Goal: Complete application form

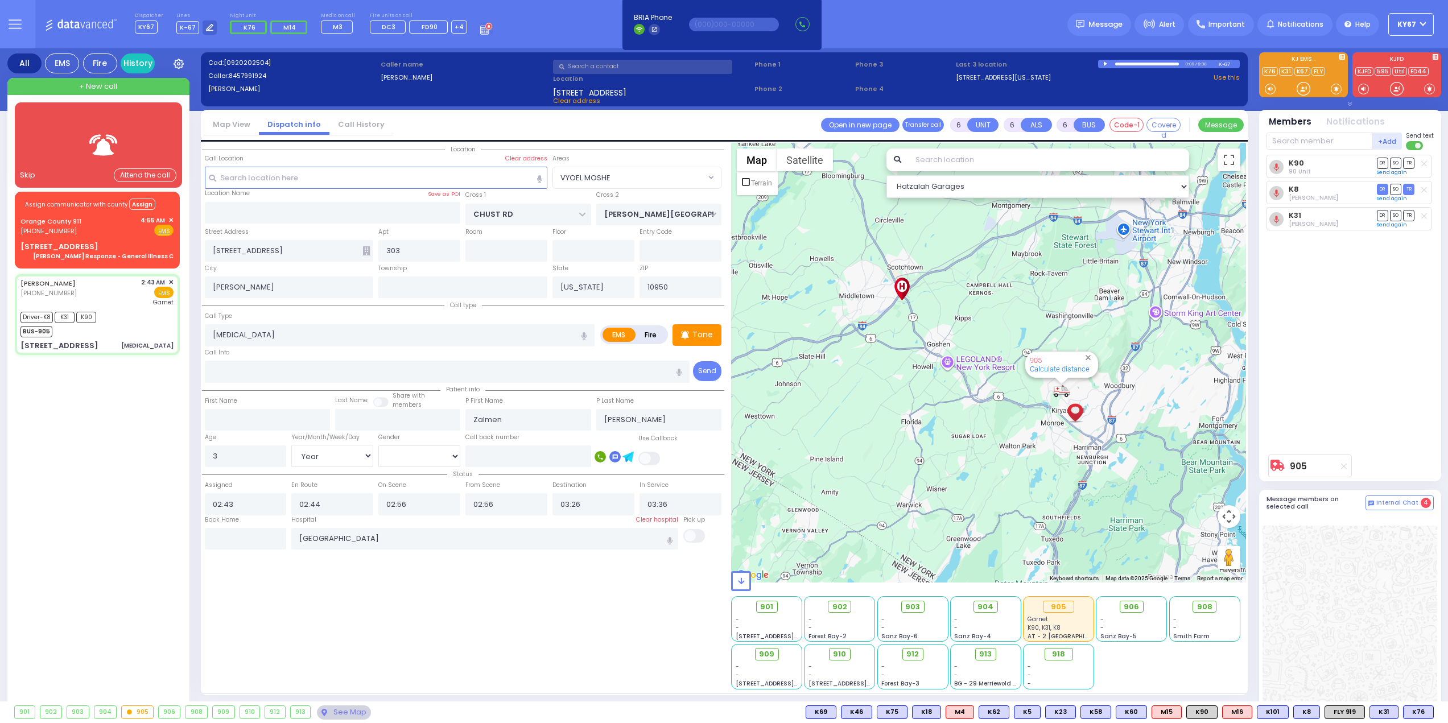
select select "VYOEL MOSHE"
select select "Year"
select select "[DEMOGRAPHIC_DATA]"
click at [242, 219] on input "text" at bounding box center [333, 213] width 256 height 22
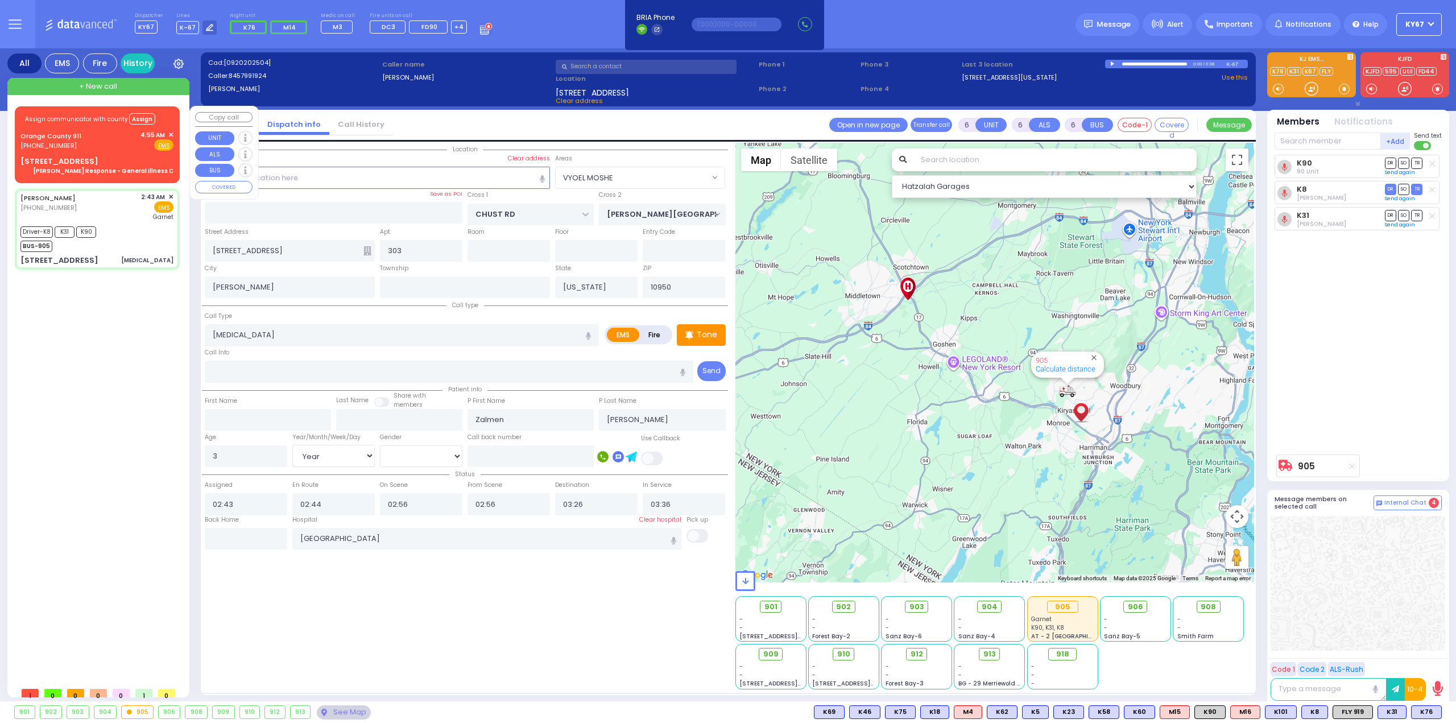
click at [171, 134] on span "✕" at bounding box center [170, 135] width 5 height 10
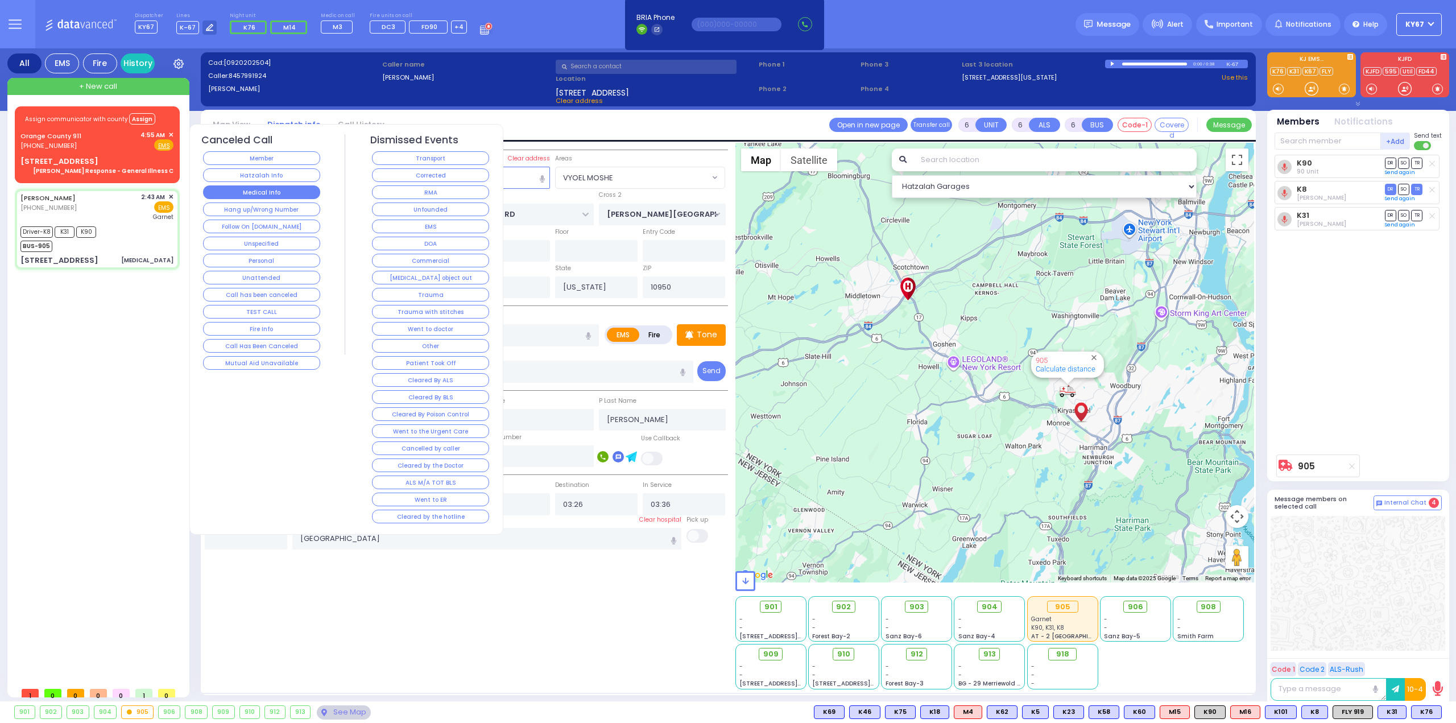
click at [259, 191] on button "Medical Info" at bounding box center [261, 192] width 117 height 14
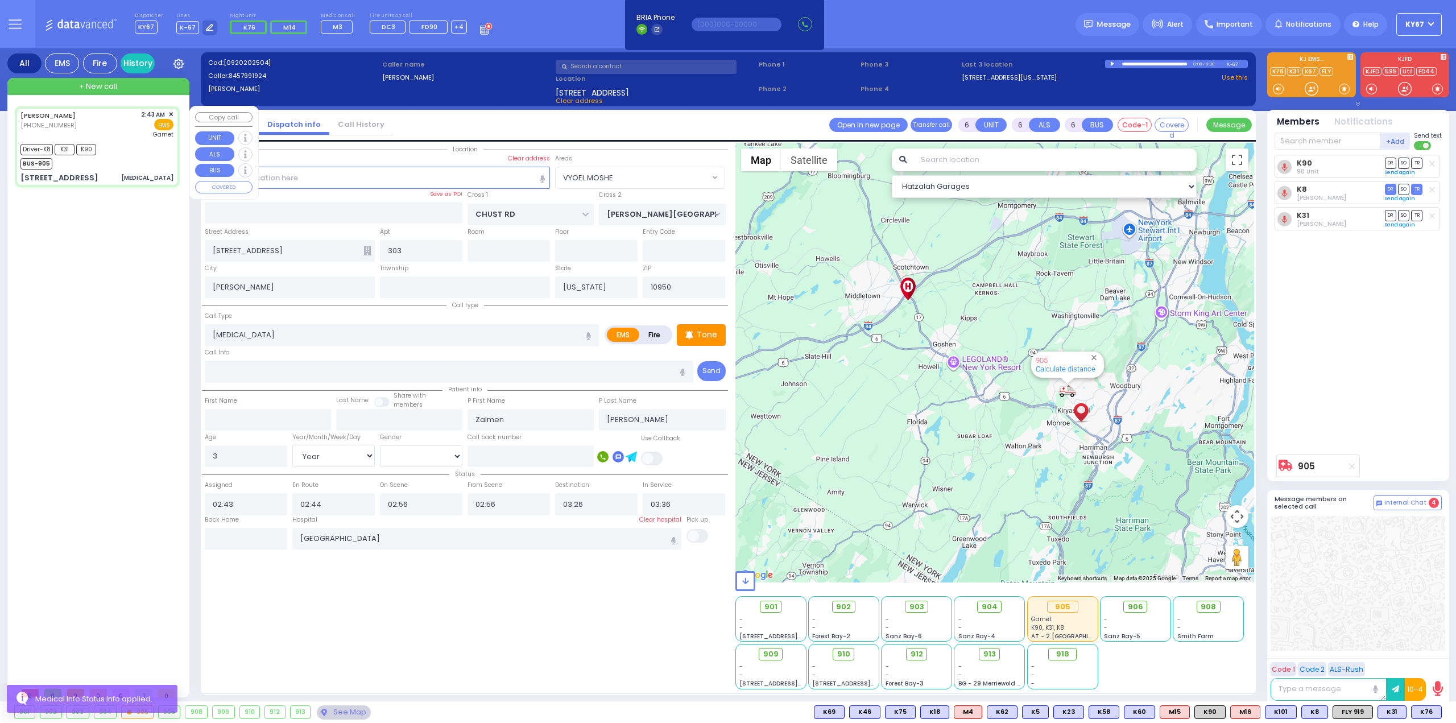
drag, startPoint x: 122, startPoint y: 159, endPoint x: 146, endPoint y: 230, distance: 75.0
click at [122, 159] on div "Driver-K8 K31 K90 BUS-905" at bounding box center [96, 155] width 153 height 28
select select
radio input "true"
select select "Year"
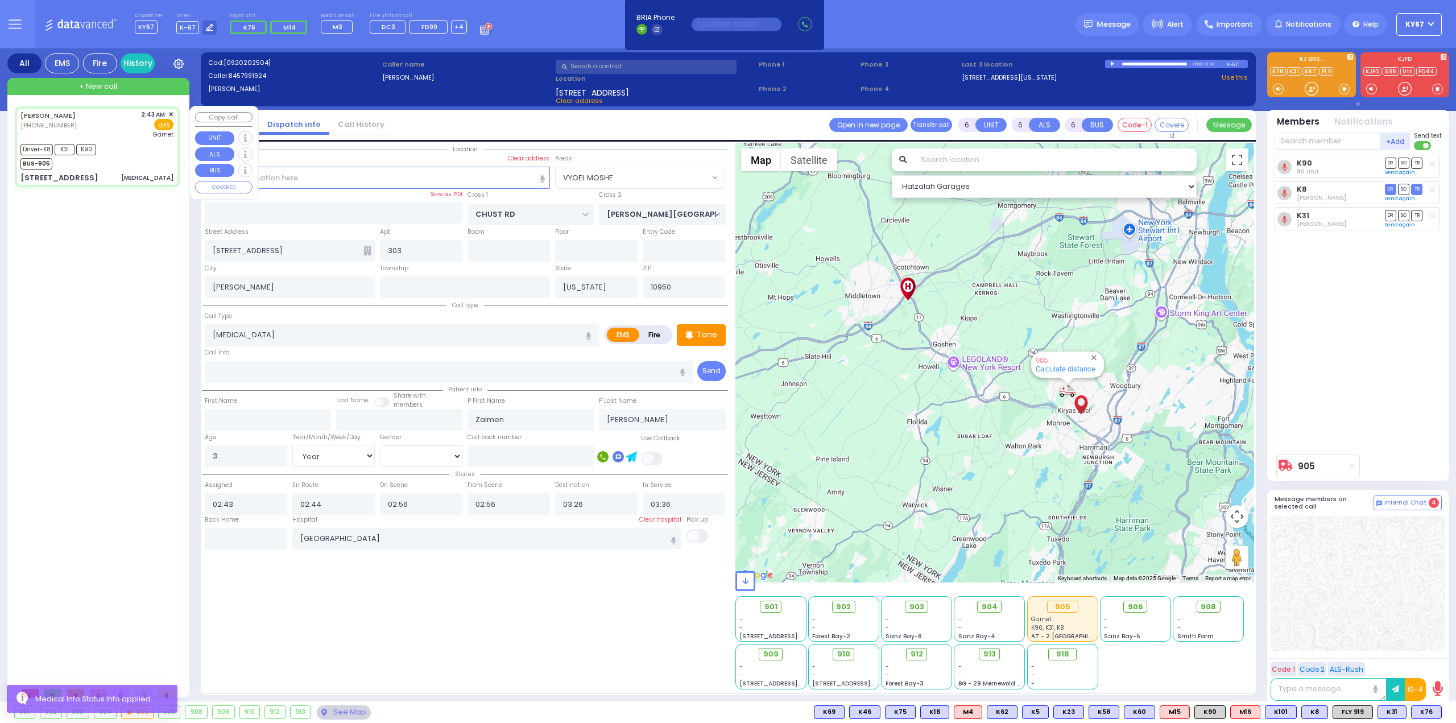
select select "[DEMOGRAPHIC_DATA]"
select select "Hatzalah Garages"
select select "VYOEL MOSHE"
click at [235, 533] on input "text" at bounding box center [246, 539] width 82 height 22
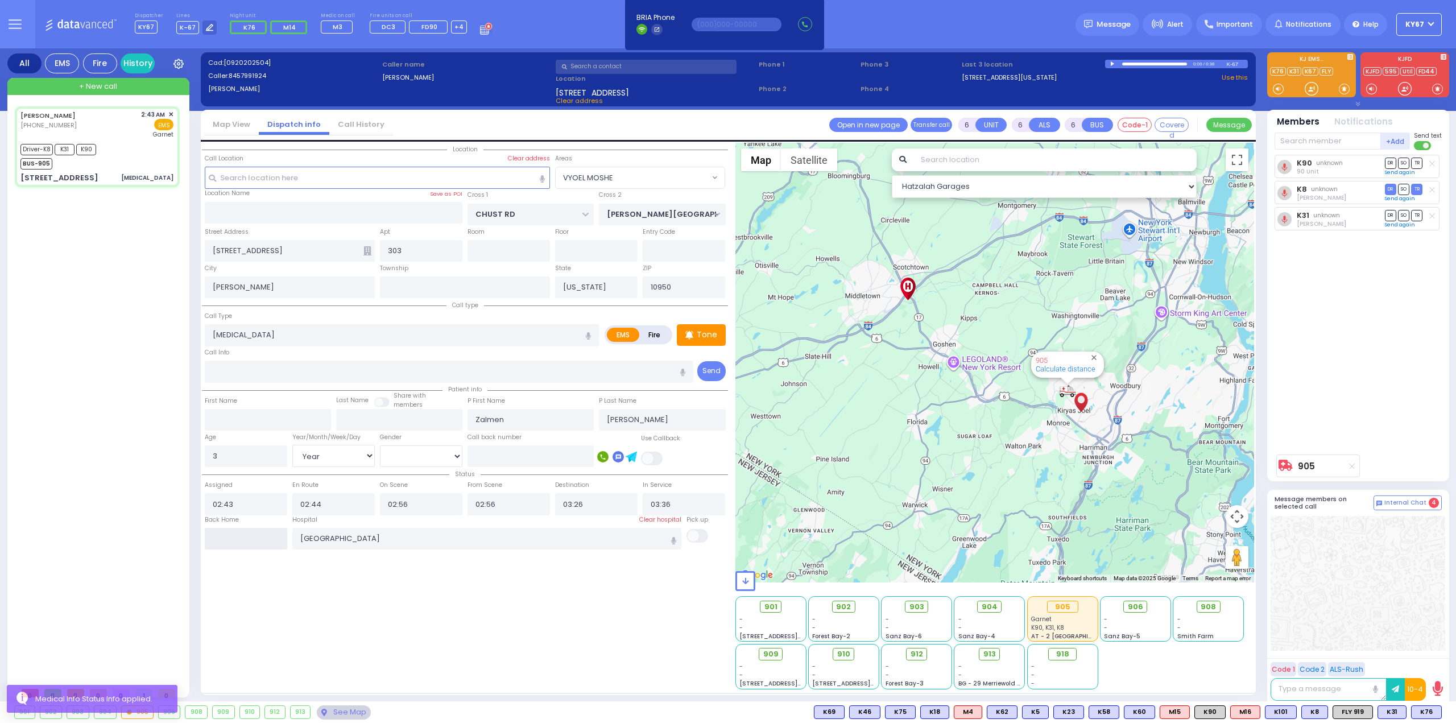
type input "04:57"
click at [301, 607] on div "Location" at bounding box center [465, 416] width 526 height 547
select select
radio input "true"
select select
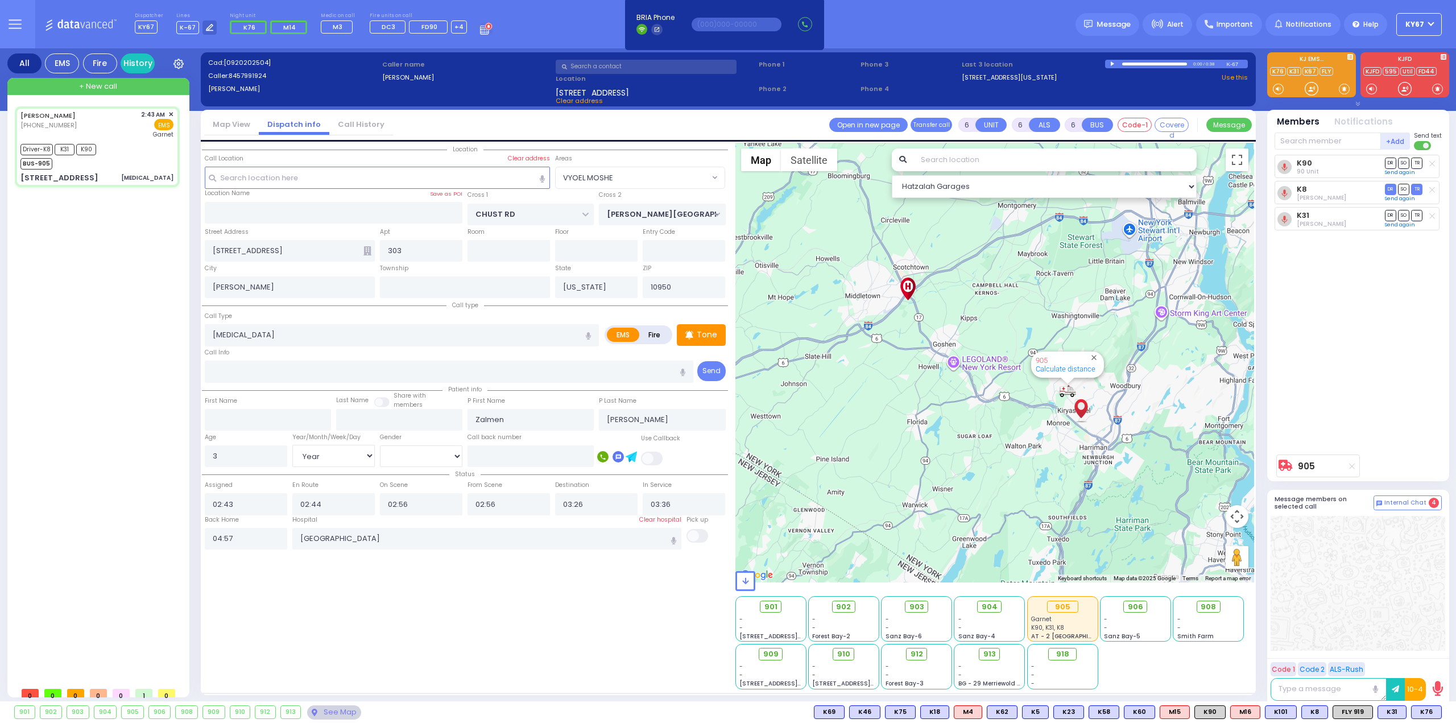
select select
